Goal: Check status: Check status

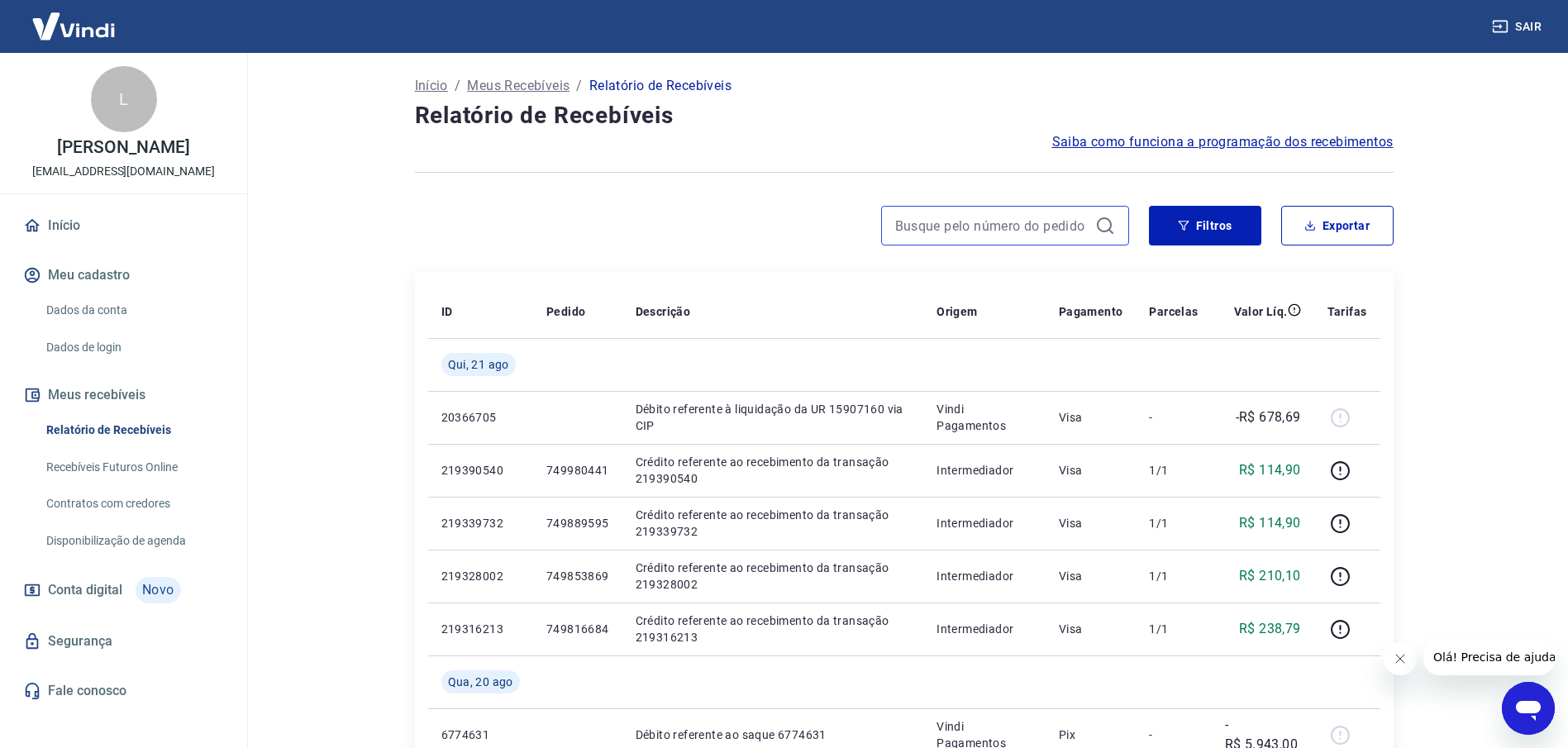
click at [949, 222] on input at bounding box center [991, 225] width 193 height 25
paste input "729824792"
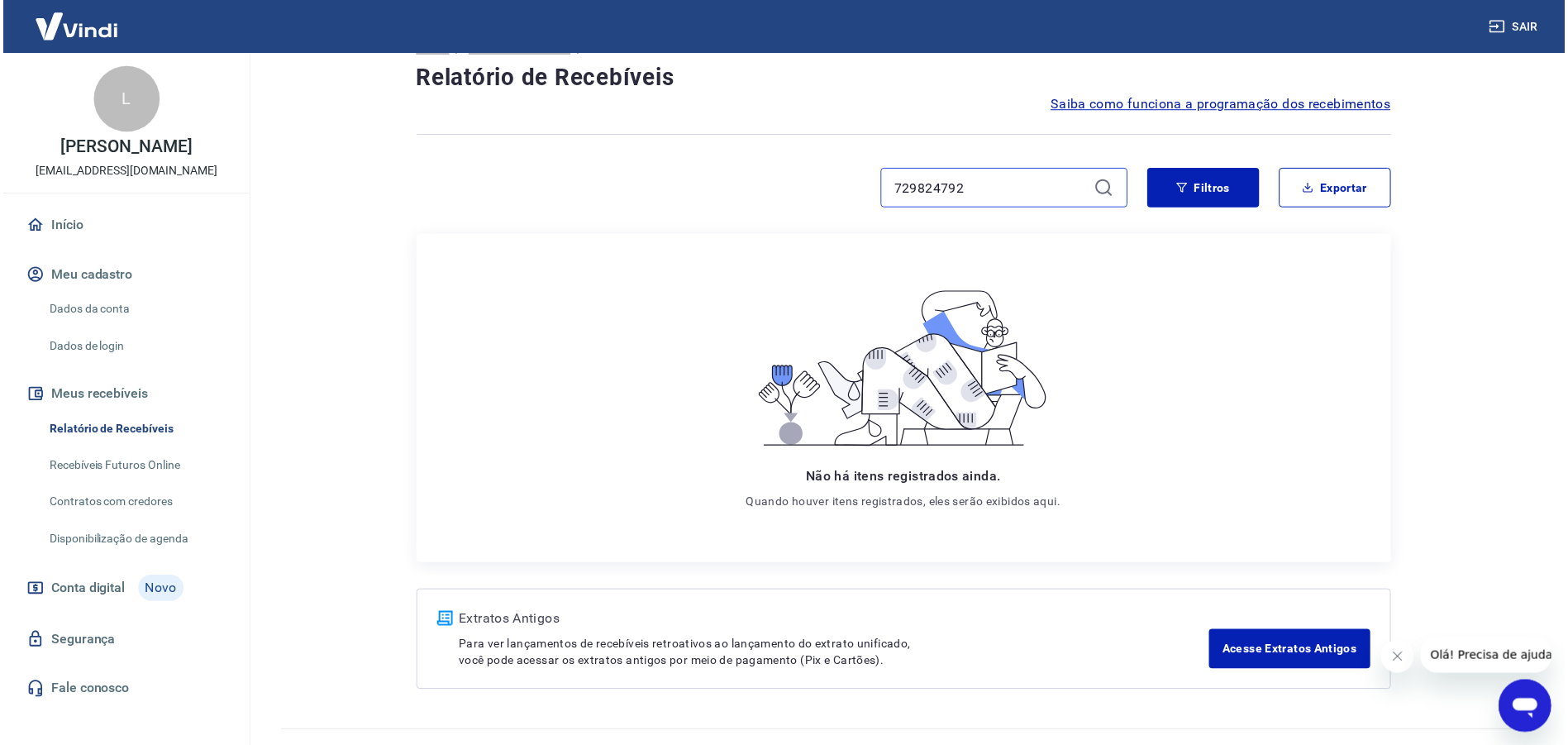
scroll to position [73, 0]
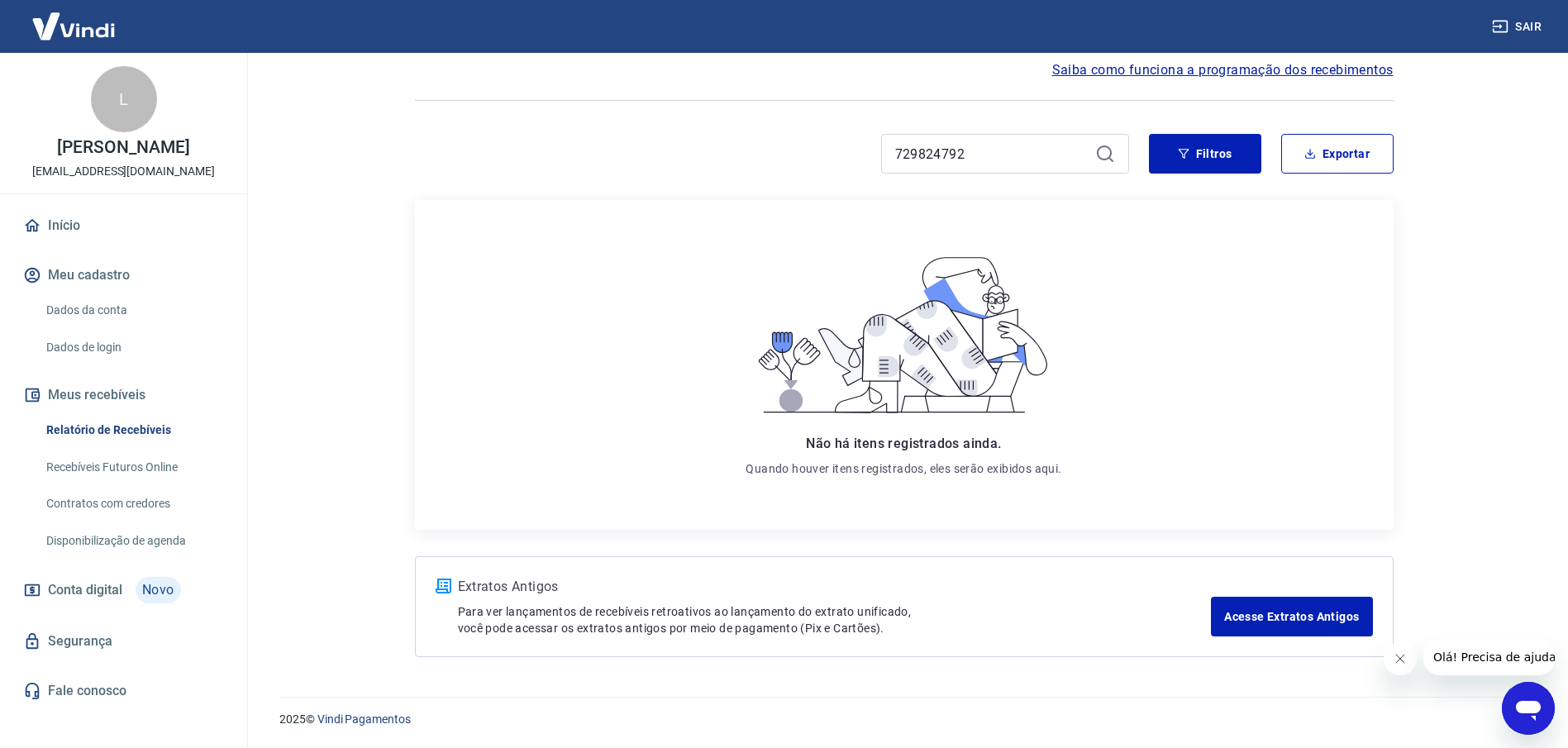
click at [1106, 156] on icon at bounding box center [1104, 154] width 20 height 20
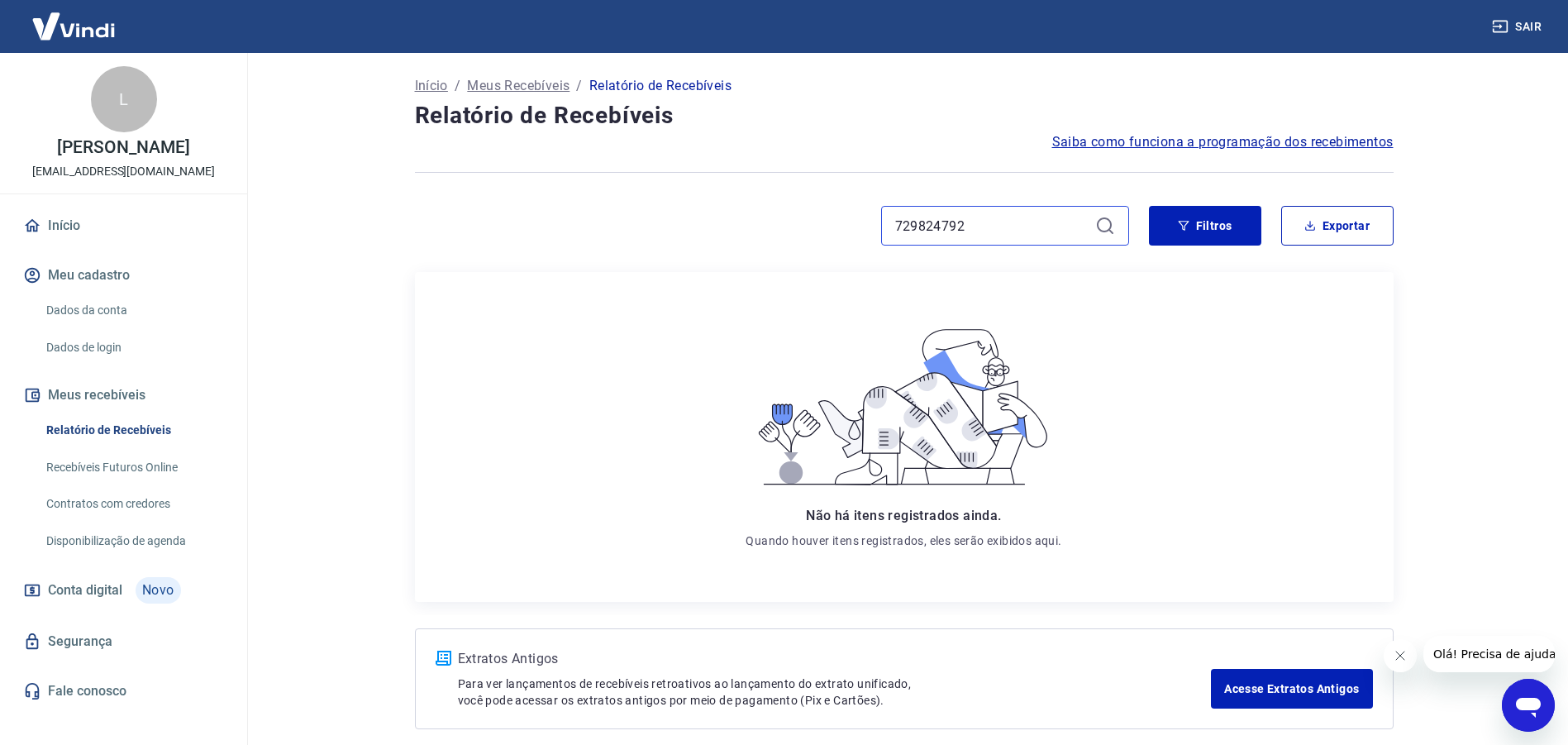
click at [968, 229] on input "729824792" at bounding box center [991, 225] width 193 height 25
drag, startPoint x: 968, startPoint y: 229, endPoint x: 869, endPoint y: 223, distance: 99.2
click at [869, 223] on div "729824792" at bounding box center [772, 226] width 714 height 40
click at [1111, 232] on icon at bounding box center [1110, 232] width 5 height 5
click at [1104, 229] on icon at bounding box center [1104, 225] width 20 height 20
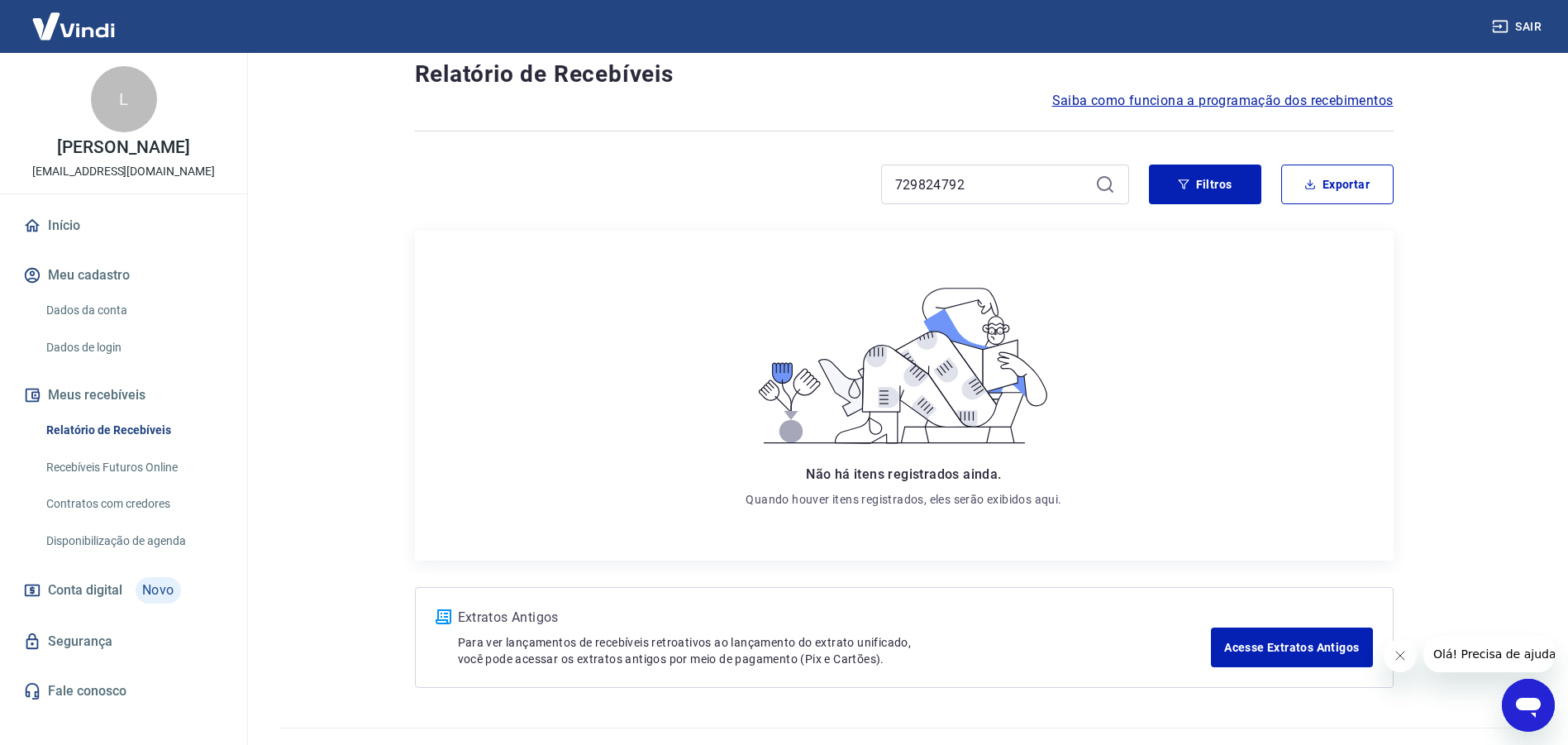
scroll to position [76, 0]
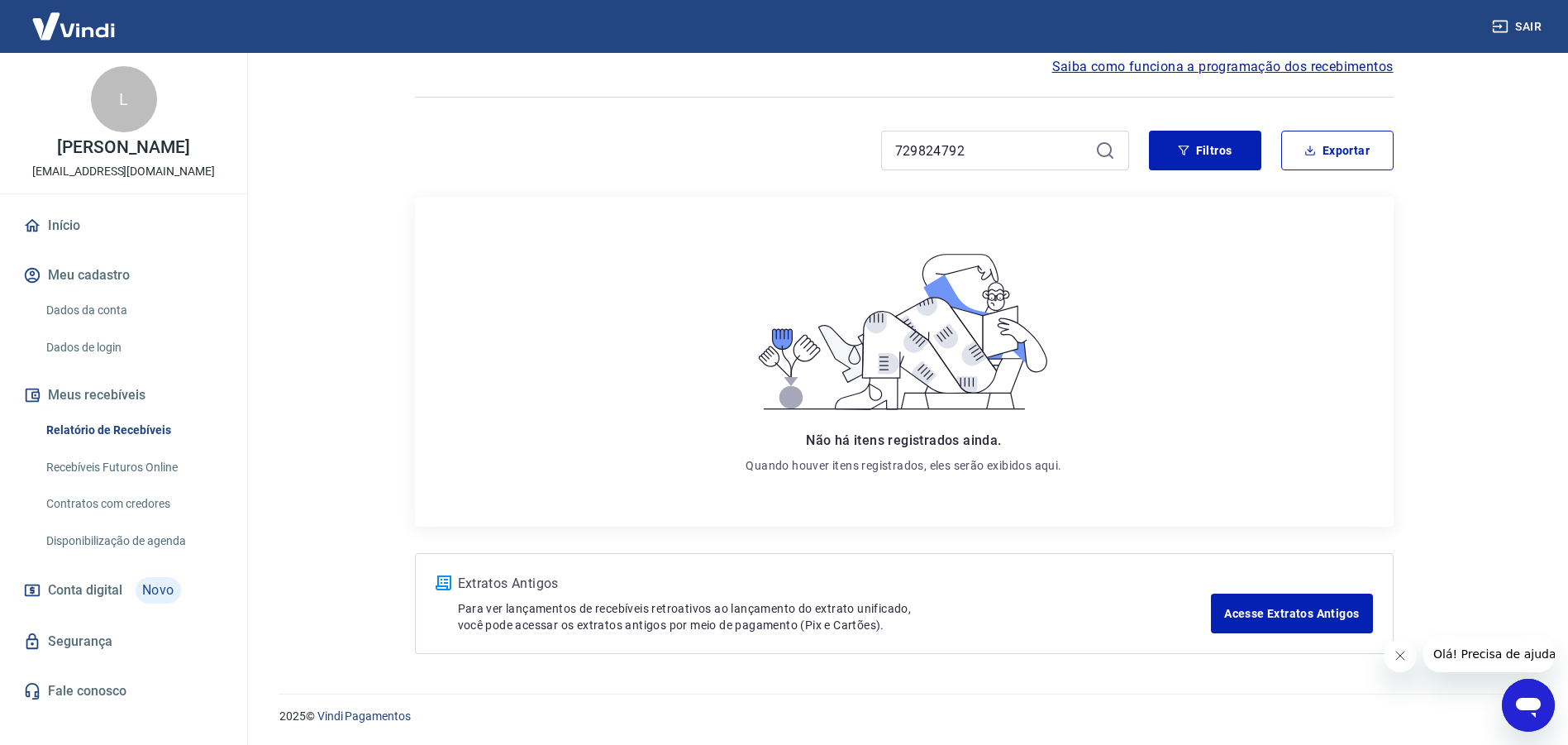
click at [1103, 146] on icon at bounding box center [1104, 150] width 20 height 20
click at [1036, 147] on input "729824792" at bounding box center [991, 150] width 193 height 25
drag, startPoint x: 968, startPoint y: 143, endPoint x: 889, endPoint y: 146, distance: 79.1
click at [889, 146] on div "729824792" at bounding box center [1005, 150] width 248 height 40
click at [1105, 150] on icon at bounding box center [1104, 150] width 20 height 20
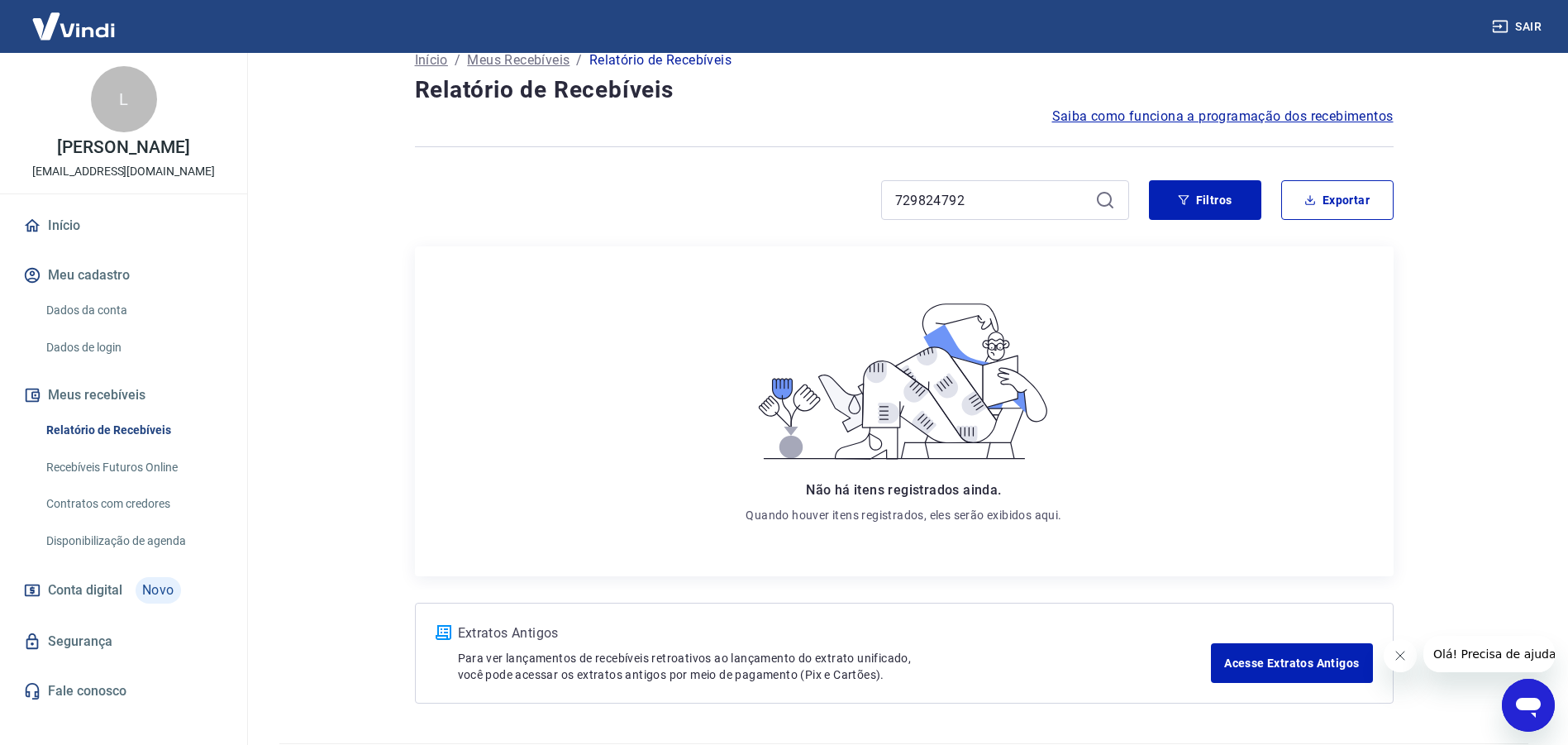
scroll to position [0, 0]
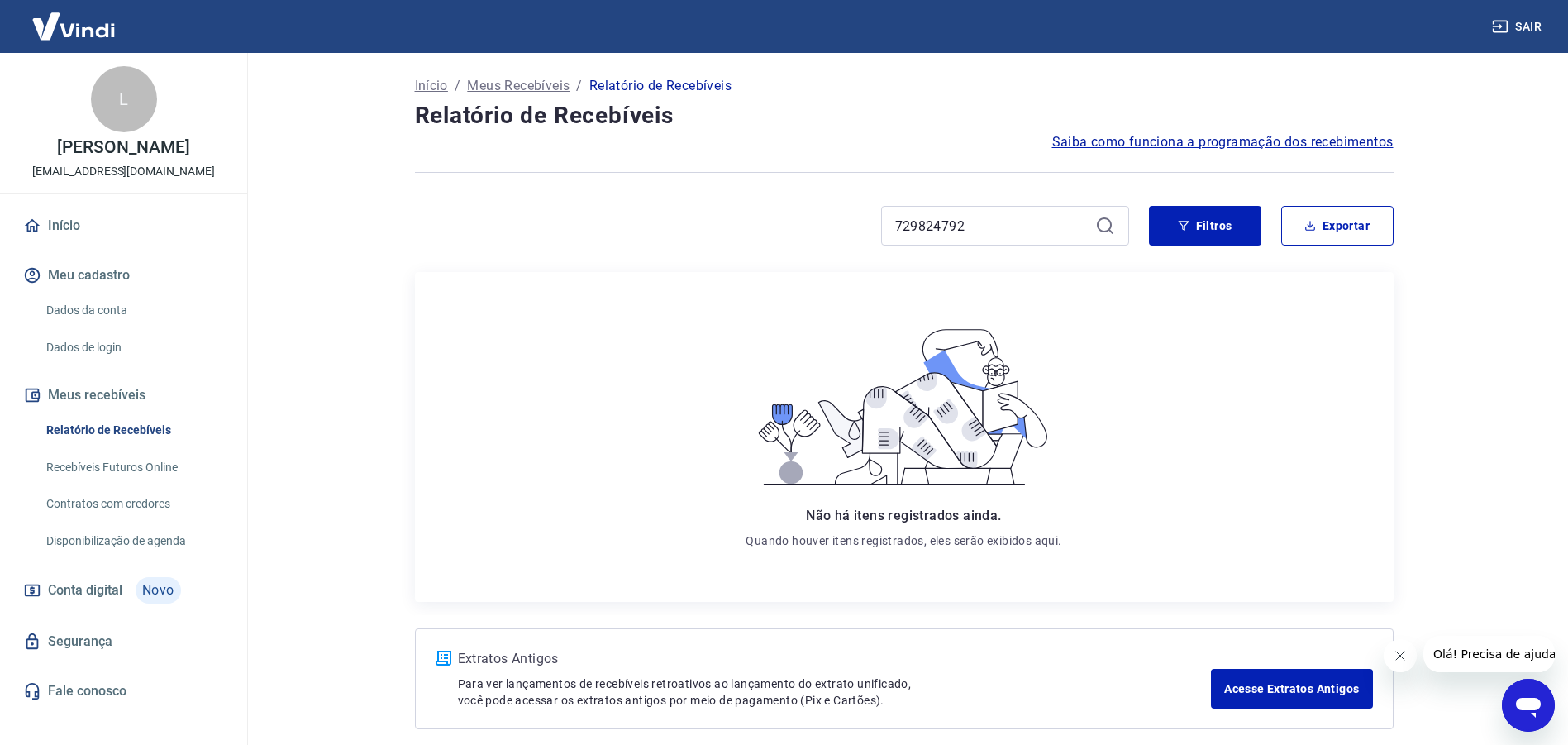
click at [147, 422] on link "Relatório de Recebíveis" at bounding box center [133, 430] width 187 height 34
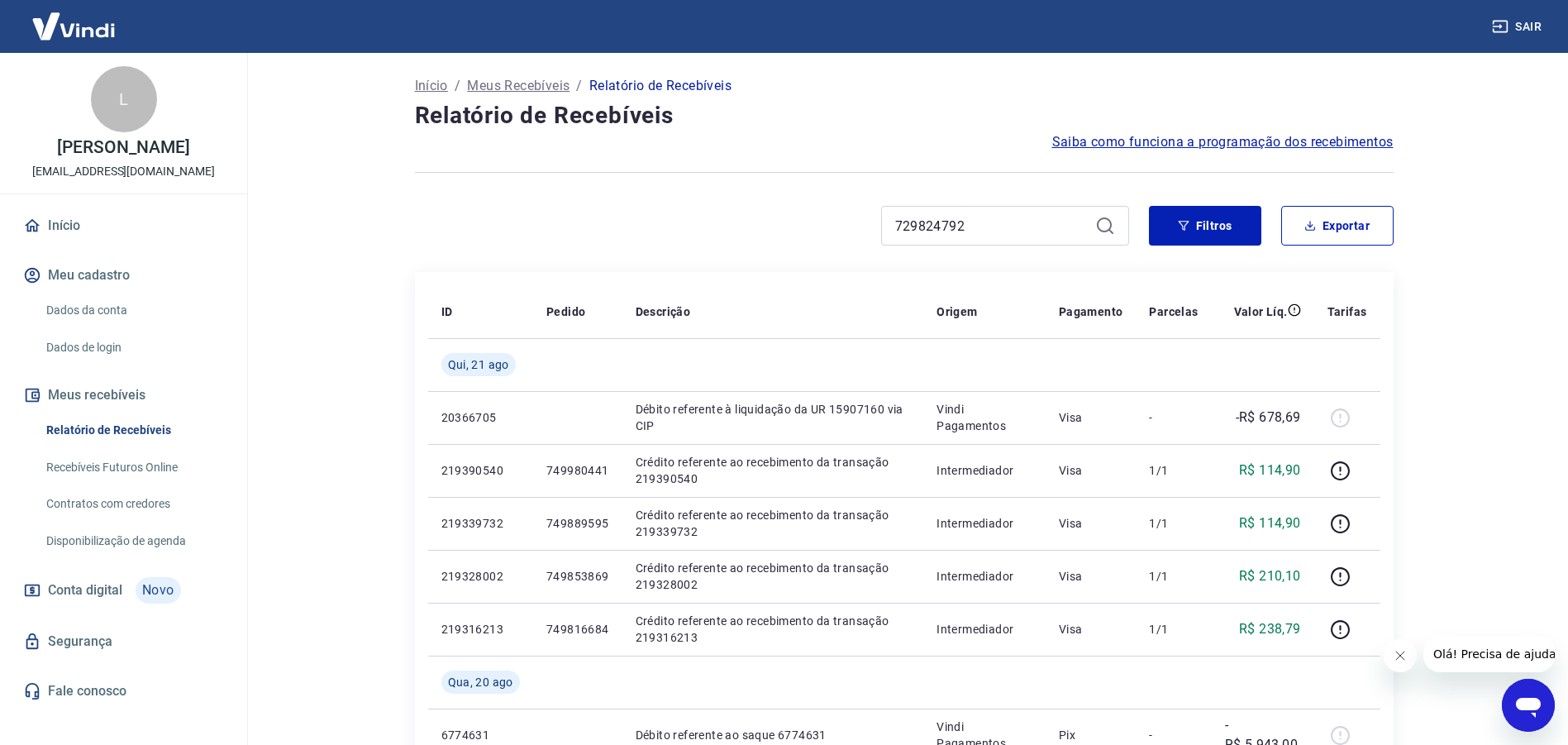
click at [1101, 232] on icon at bounding box center [1104, 225] width 20 height 20
click at [1102, 232] on icon at bounding box center [1104, 225] width 20 height 20
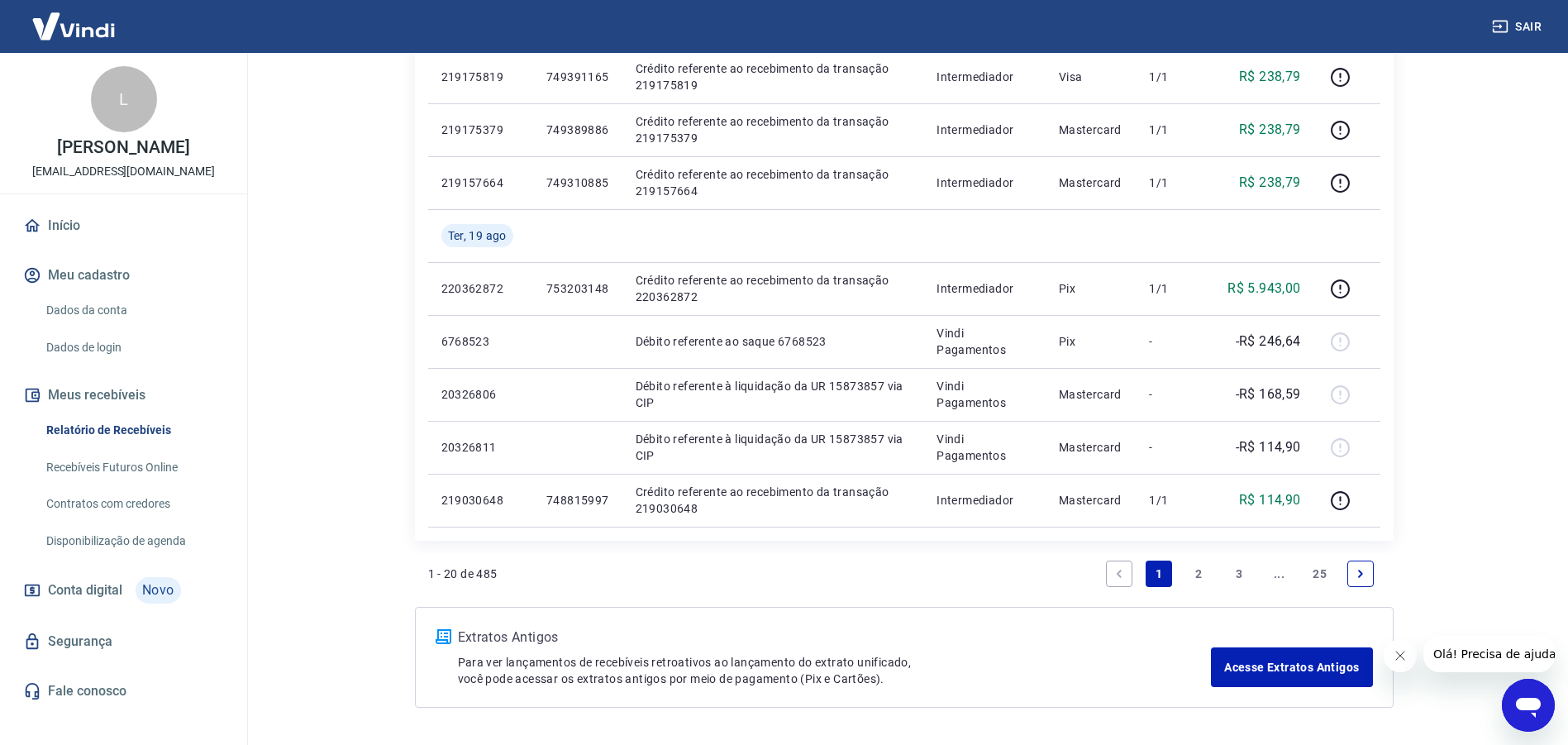
scroll to position [1083, 0]
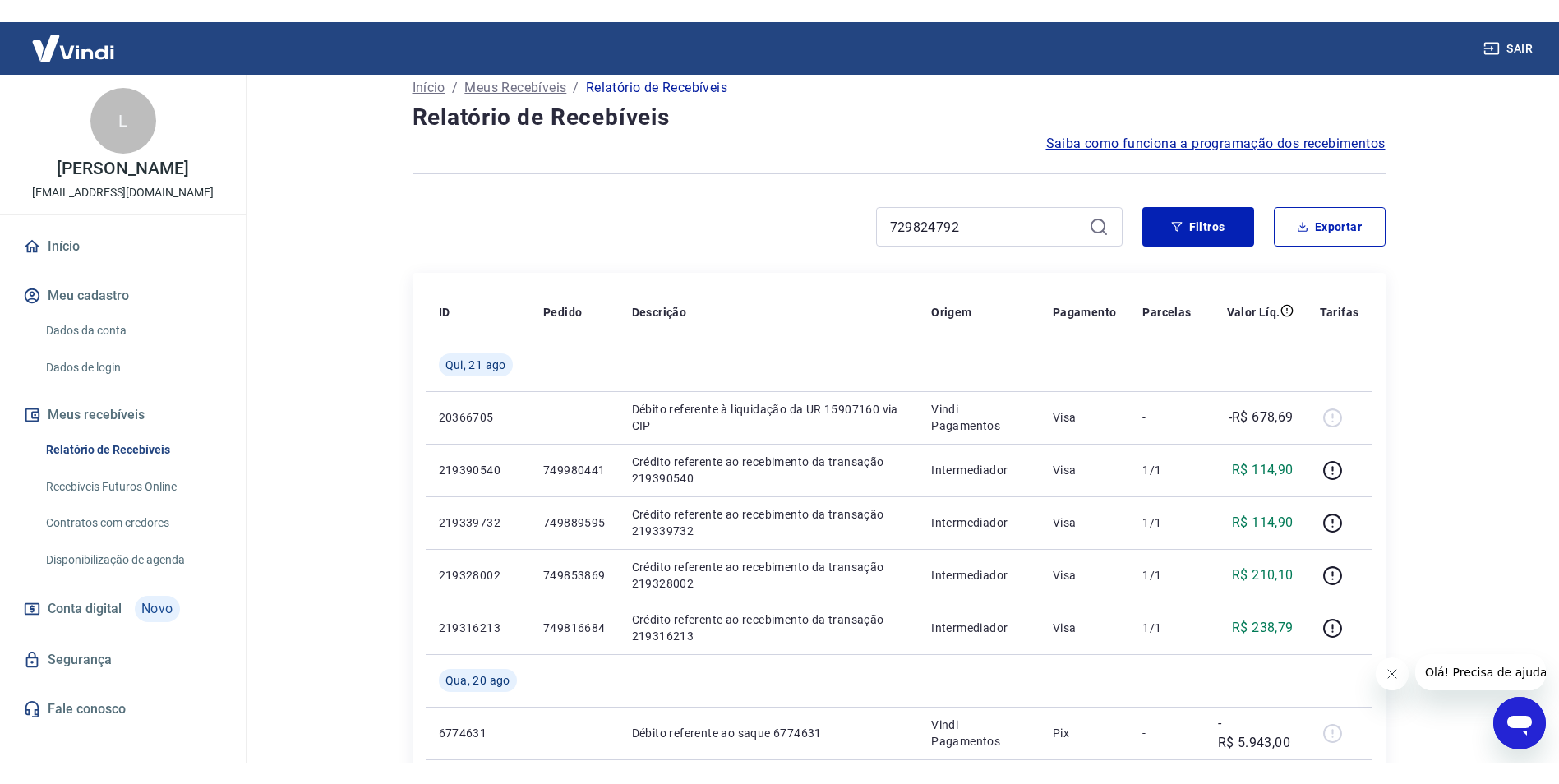
scroll to position [0, 0]
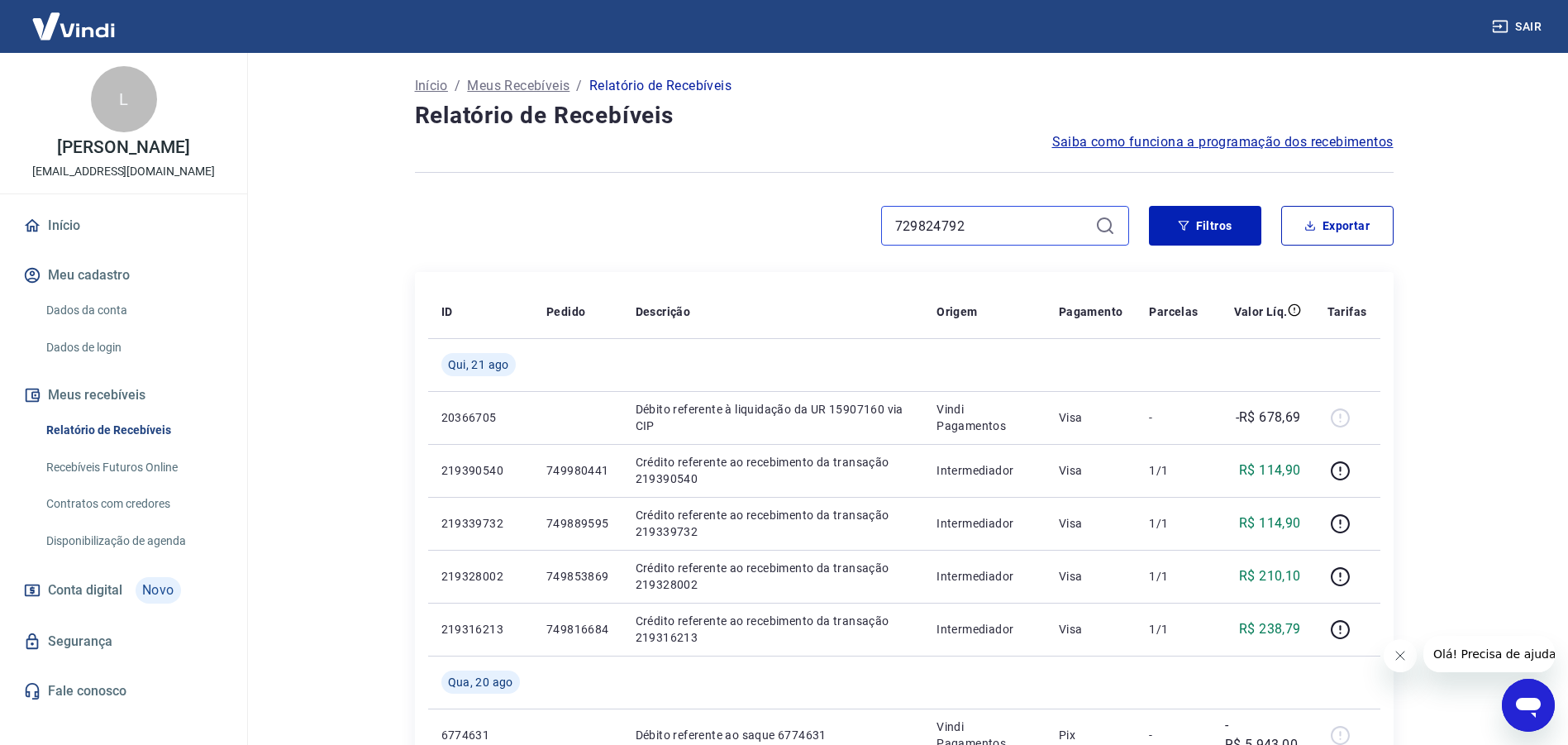
drag, startPoint x: 990, startPoint y: 228, endPoint x: 859, endPoint y: 229, distance: 131.0
click at [859, 229] on div "729824792" at bounding box center [772, 226] width 714 height 40
paste input "2612515"
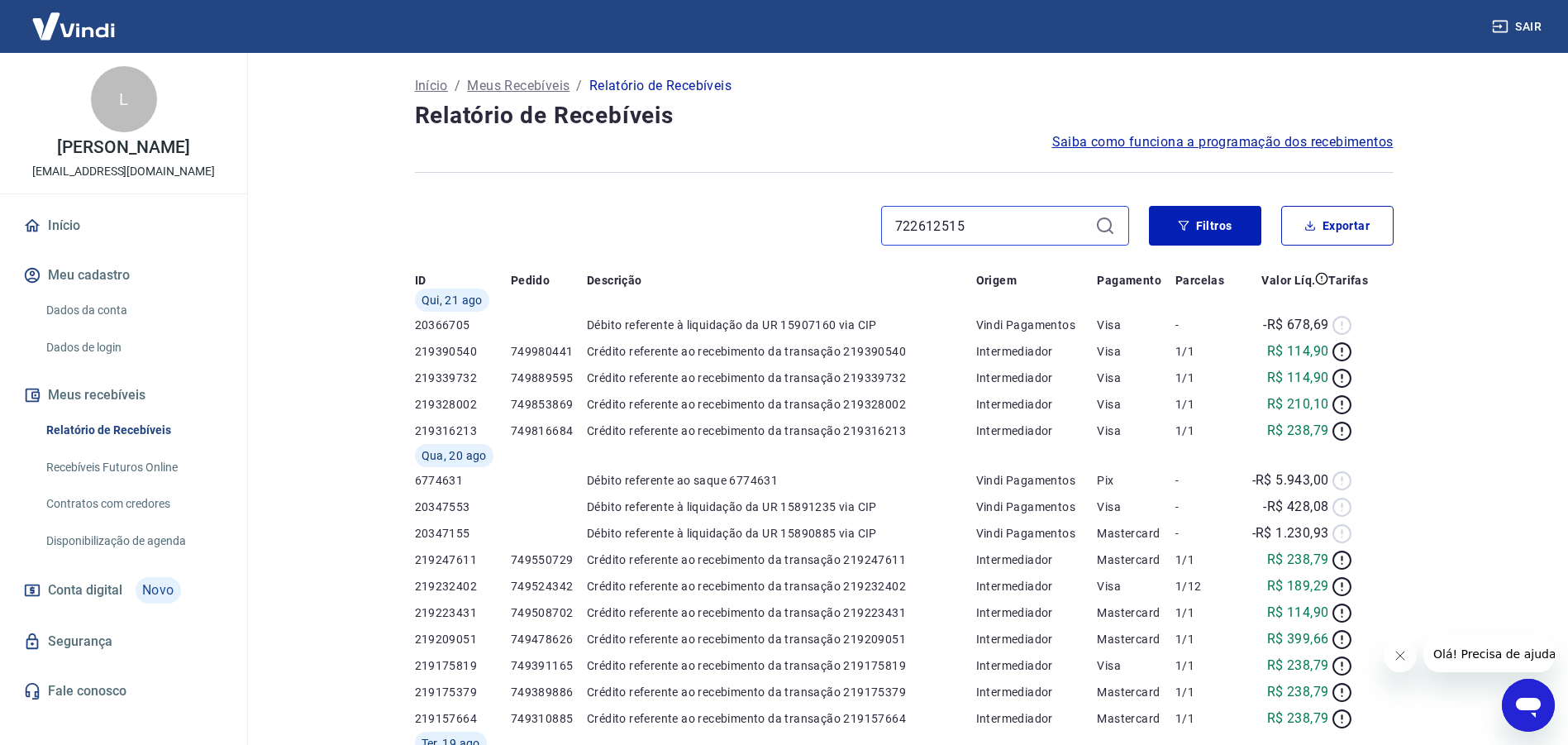
type input "722612515"
click at [1107, 224] on icon at bounding box center [1104, 225] width 20 height 20
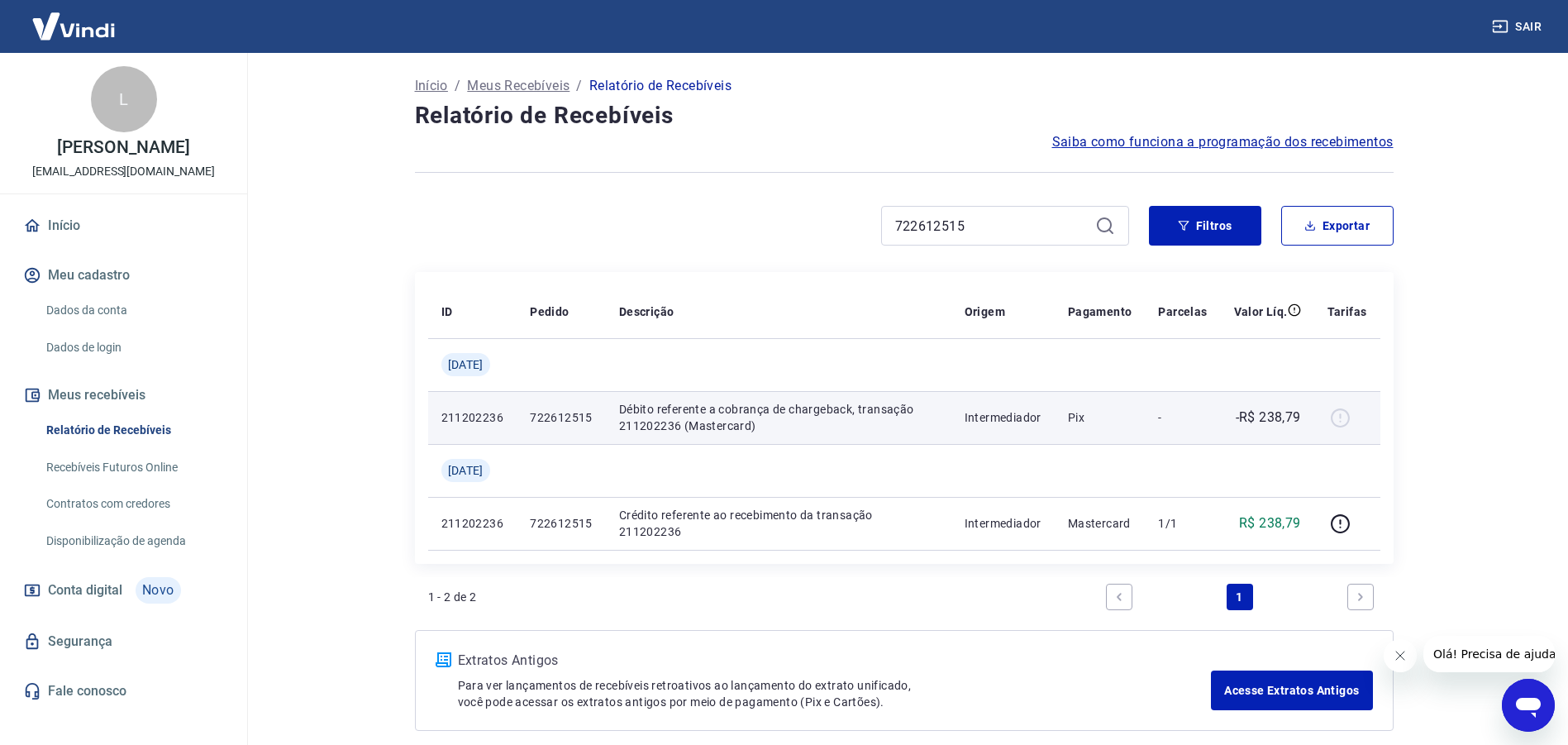
click at [585, 413] on p "722612515" at bounding box center [561, 417] width 63 height 16
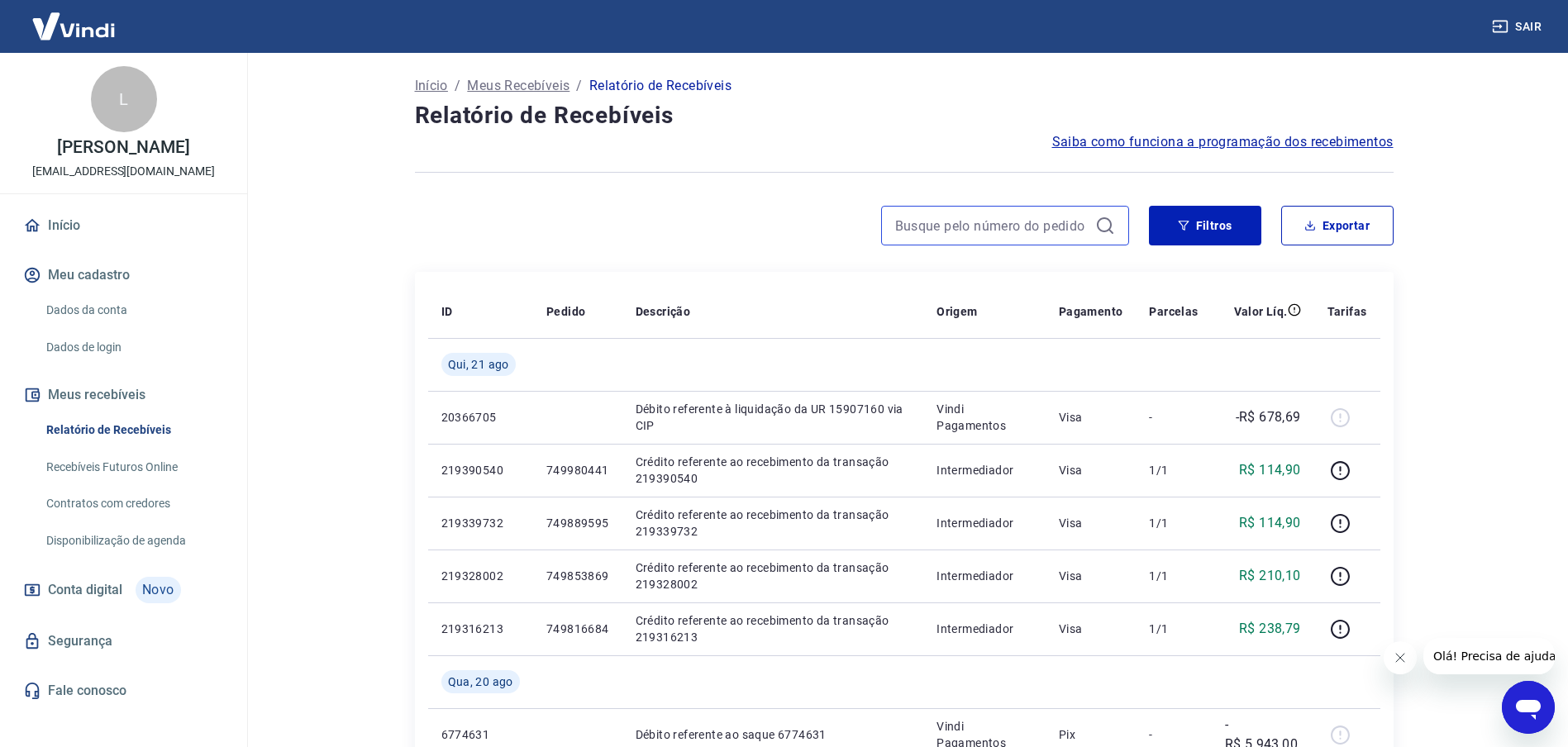
click at [939, 222] on input at bounding box center [991, 225] width 193 height 25
